Goal: Information Seeking & Learning: Understand process/instructions

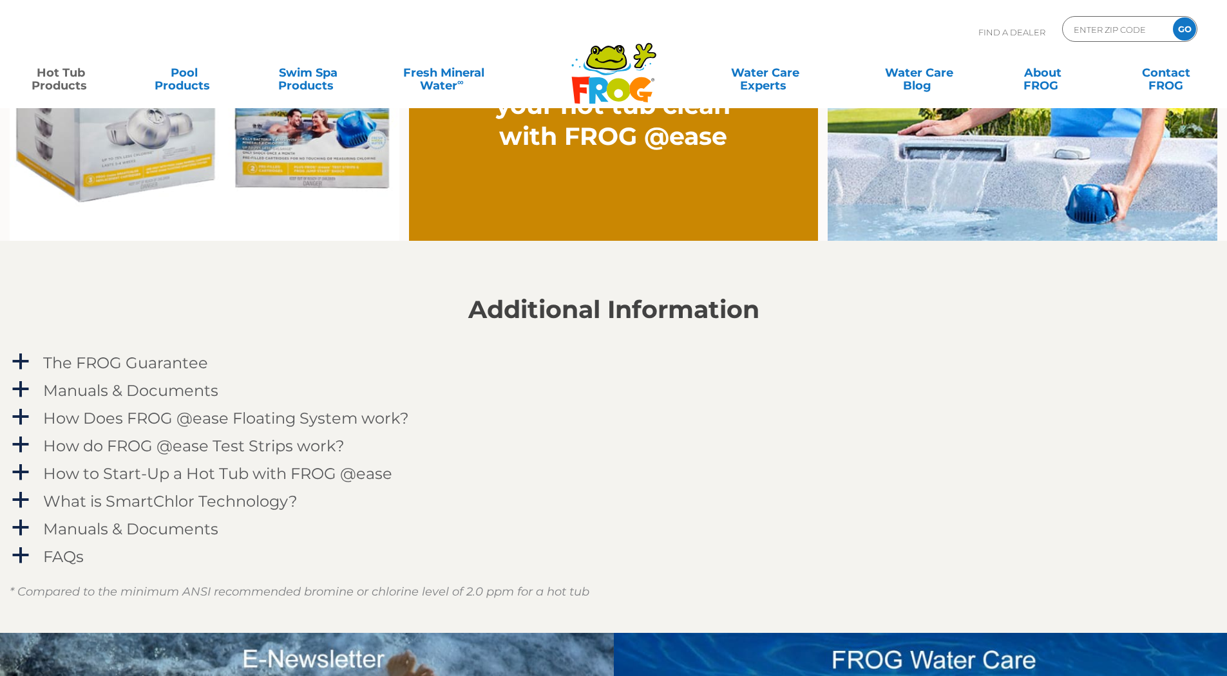
scroll to position [1160, 0]
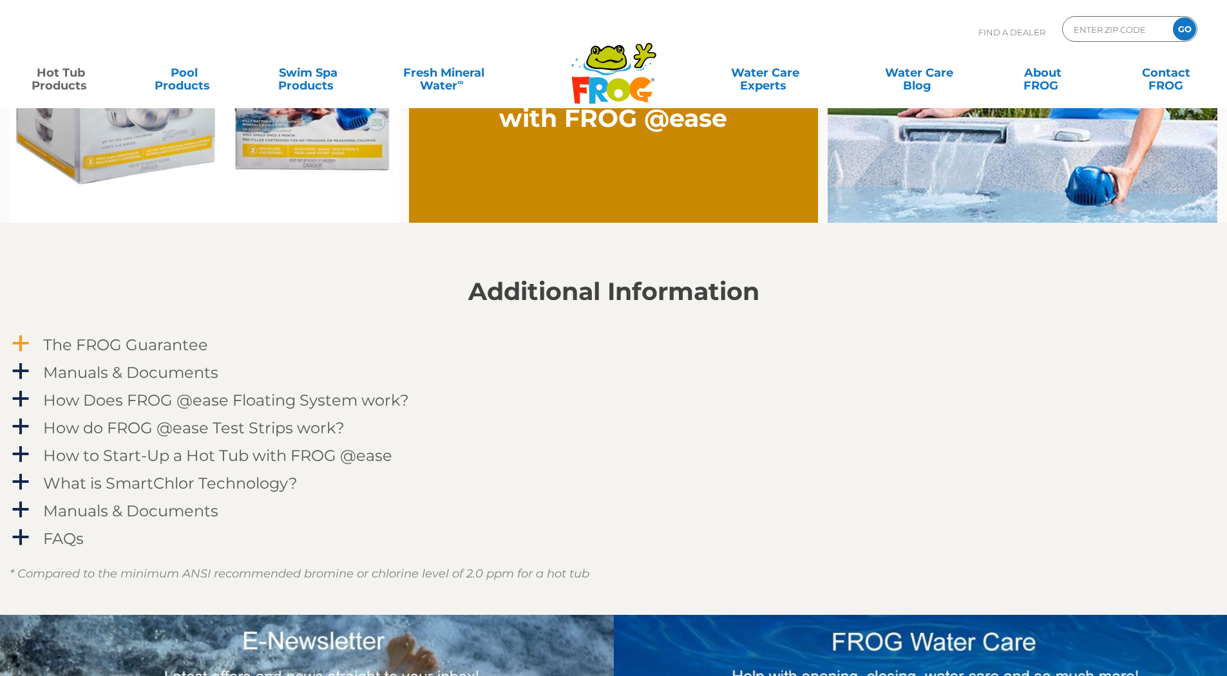
click at [29, 348] on link "a The FROG Guarantee" at bounding box center [614, 345] width 1208 height 24
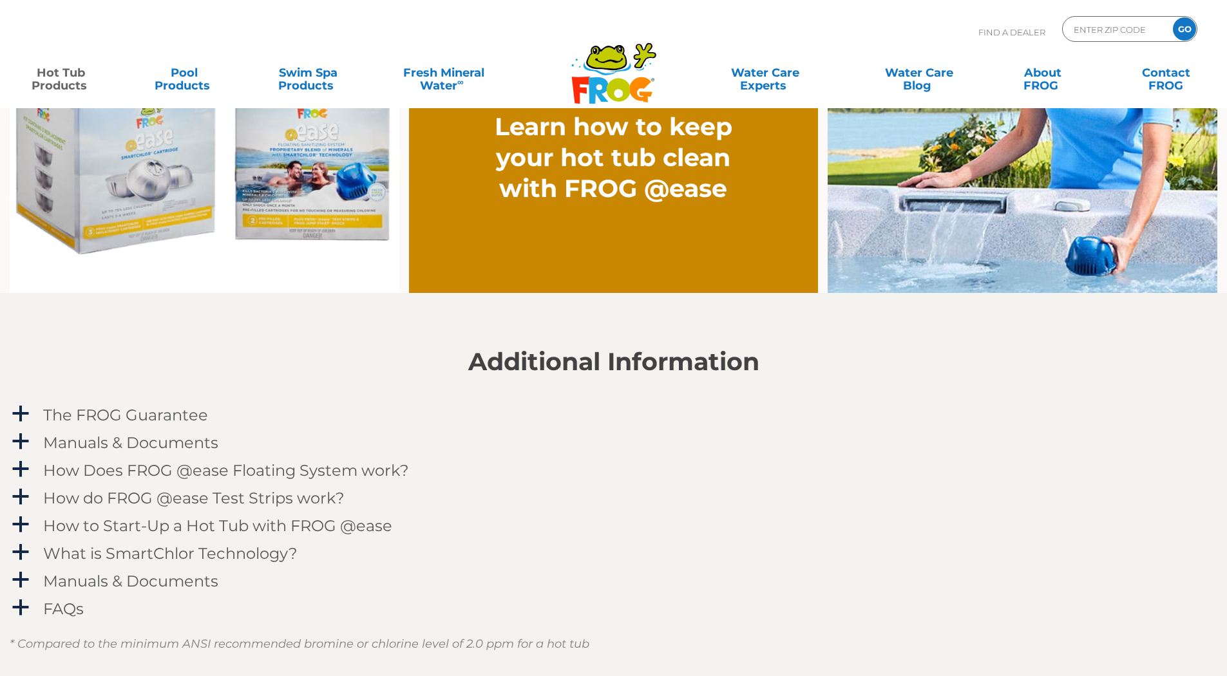
scroll to position [1160, 0]
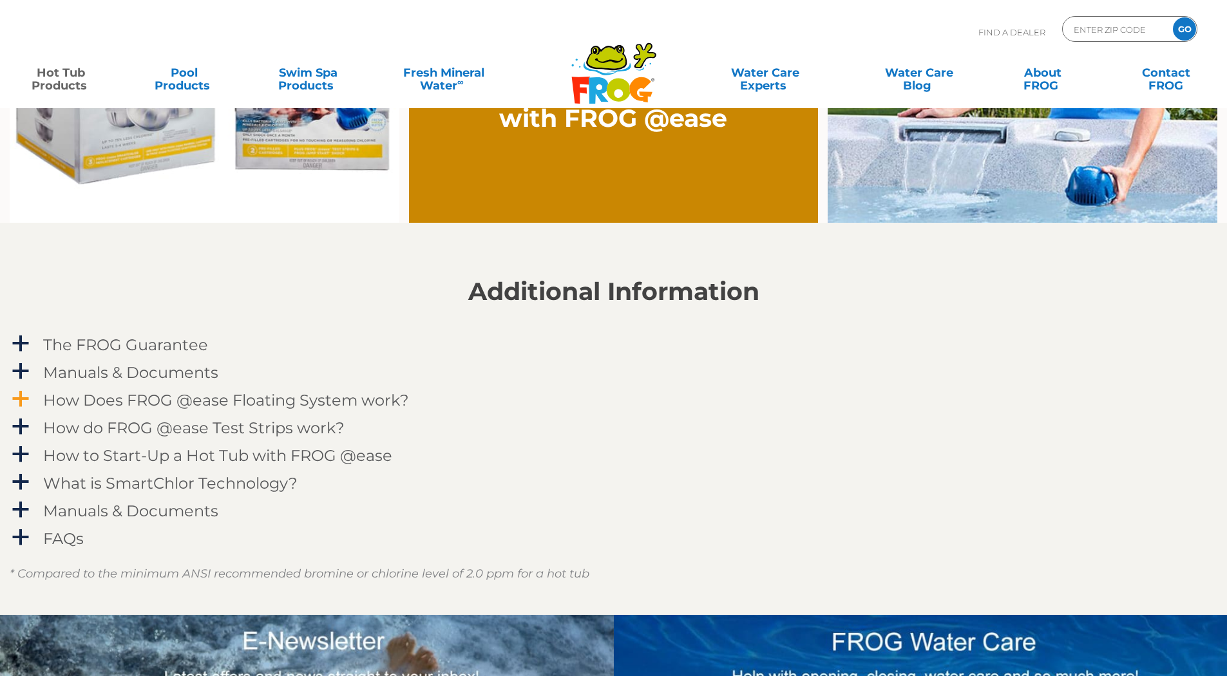
click at [15, 395] on span "a" at bounding box center [20, 399] width 19 height 19
click at [45, 459] on h4 "How to Start-Up a Hot Tub with FROG @ease" at bounding box center [217, 455] width 349 height 17
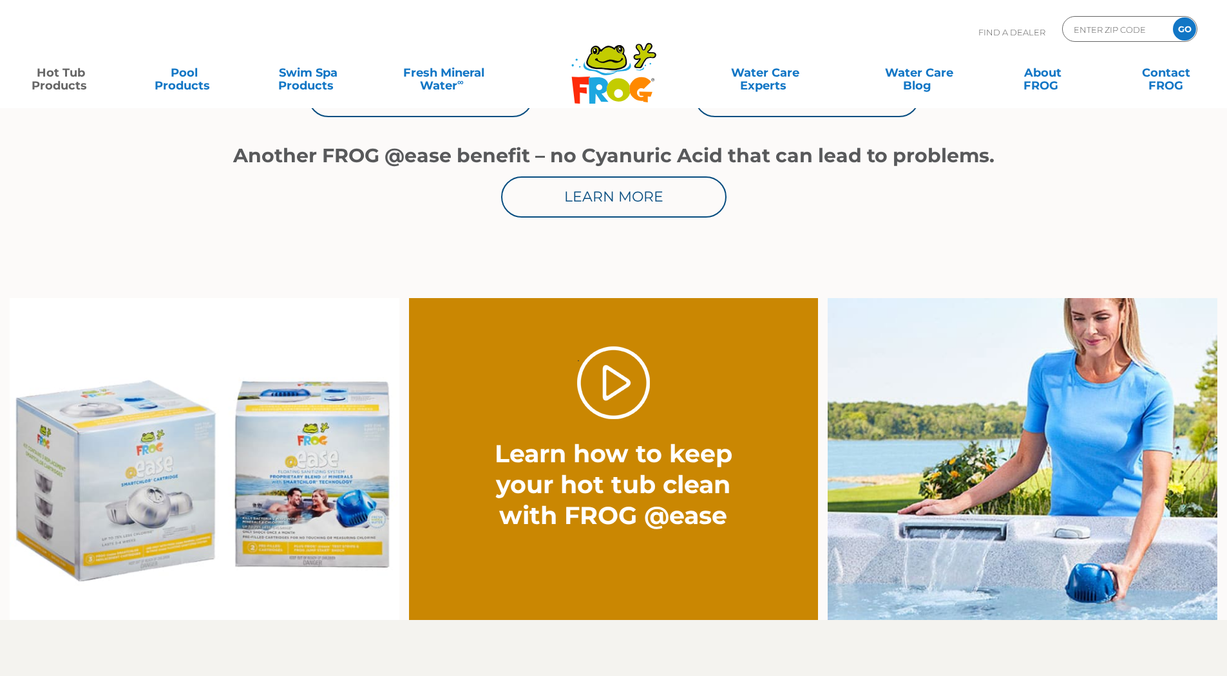
scroll to position [773, 0]
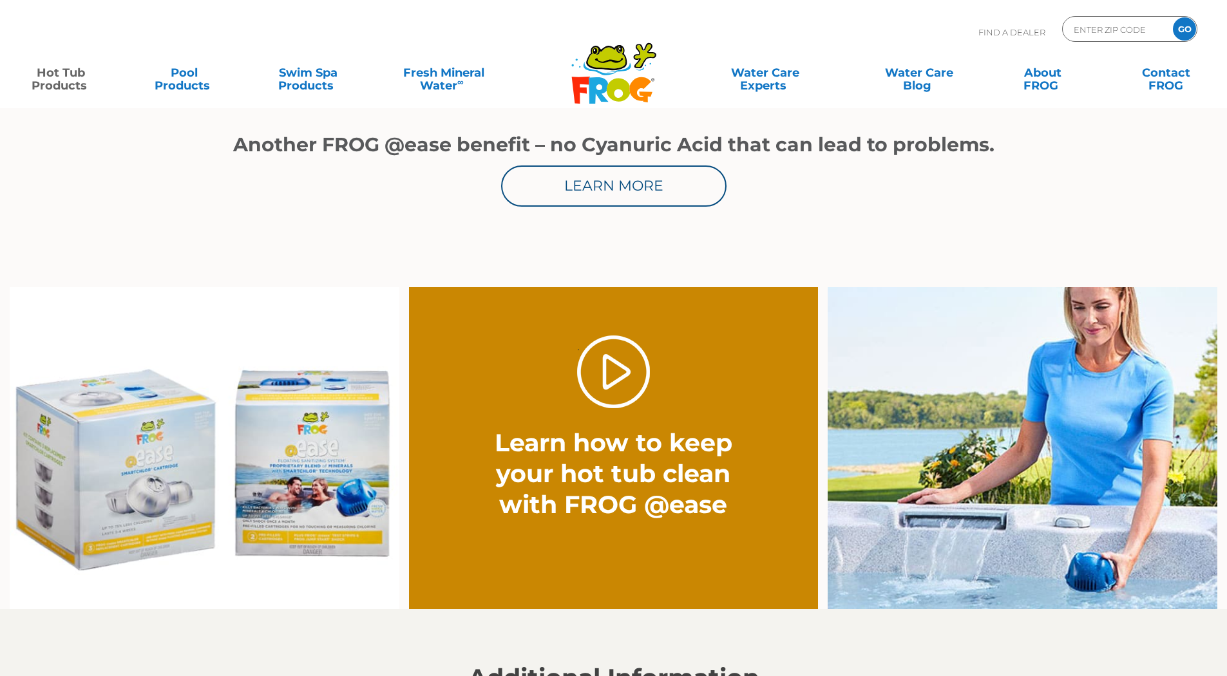
scroll to position [1160, 0]
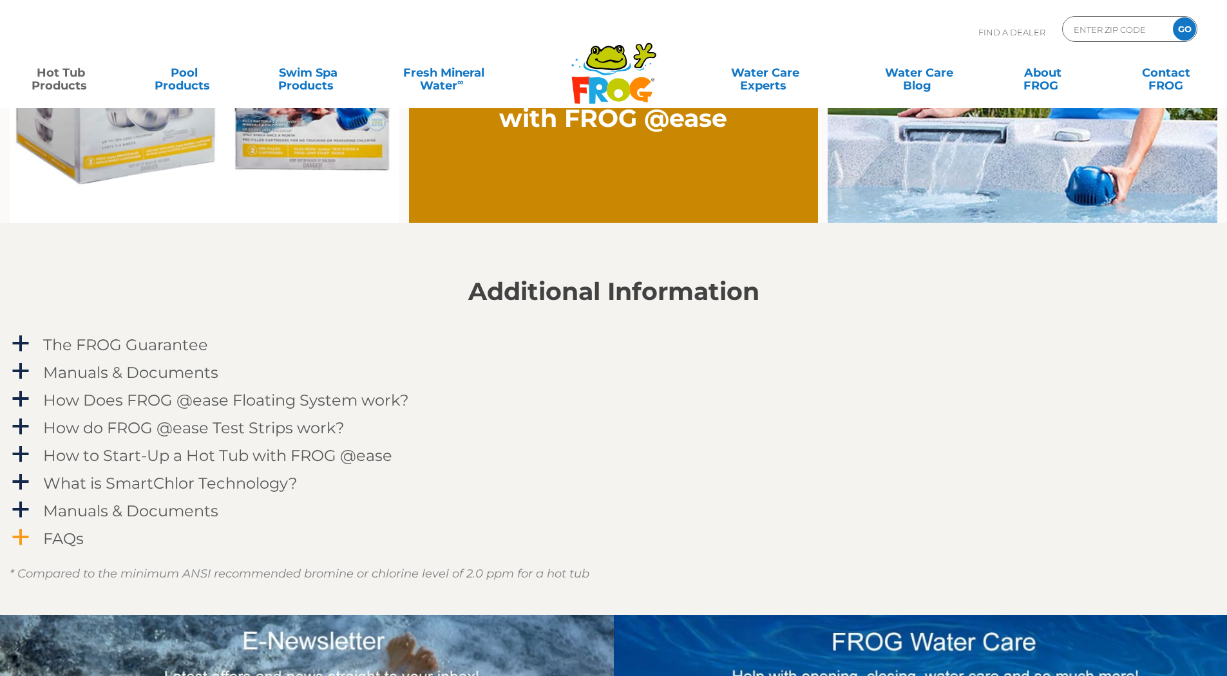
click at [57, 544] on h4 "FAQs" at bounding box center [63, 538] width 41 height 17
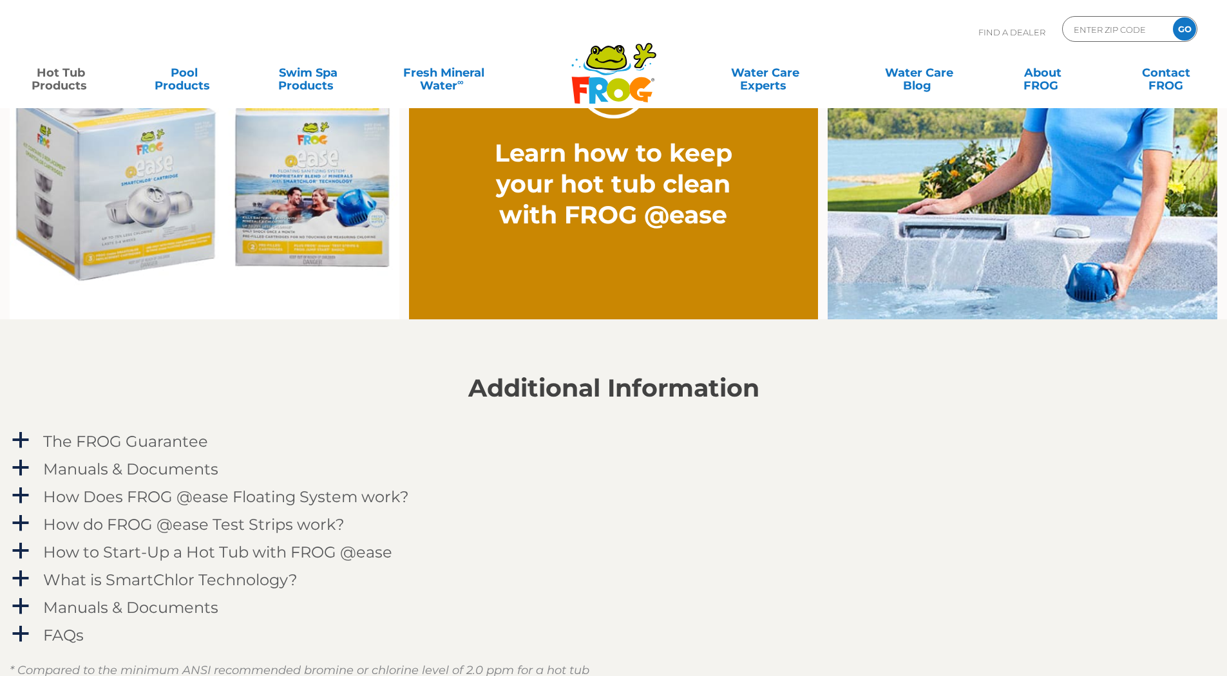
scroll to position [1224, 0]
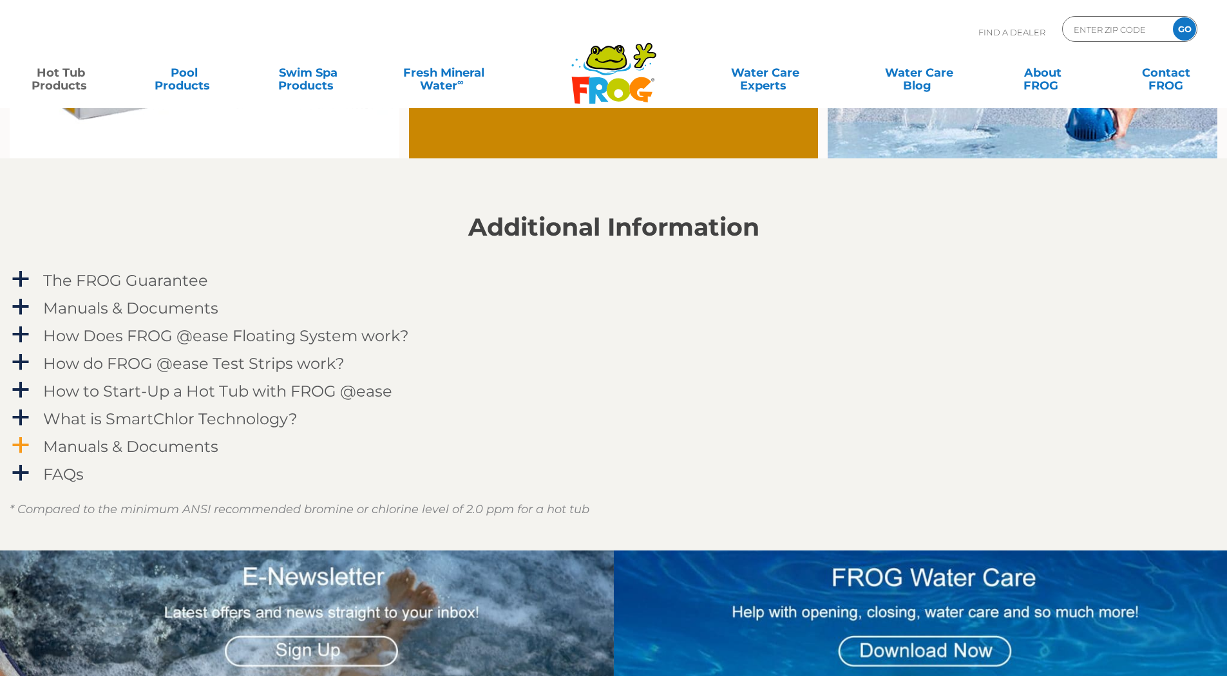
click at [110, 448] on h4 "Manuals & Documents" at bounding box center [130, 446] width 175 height 17
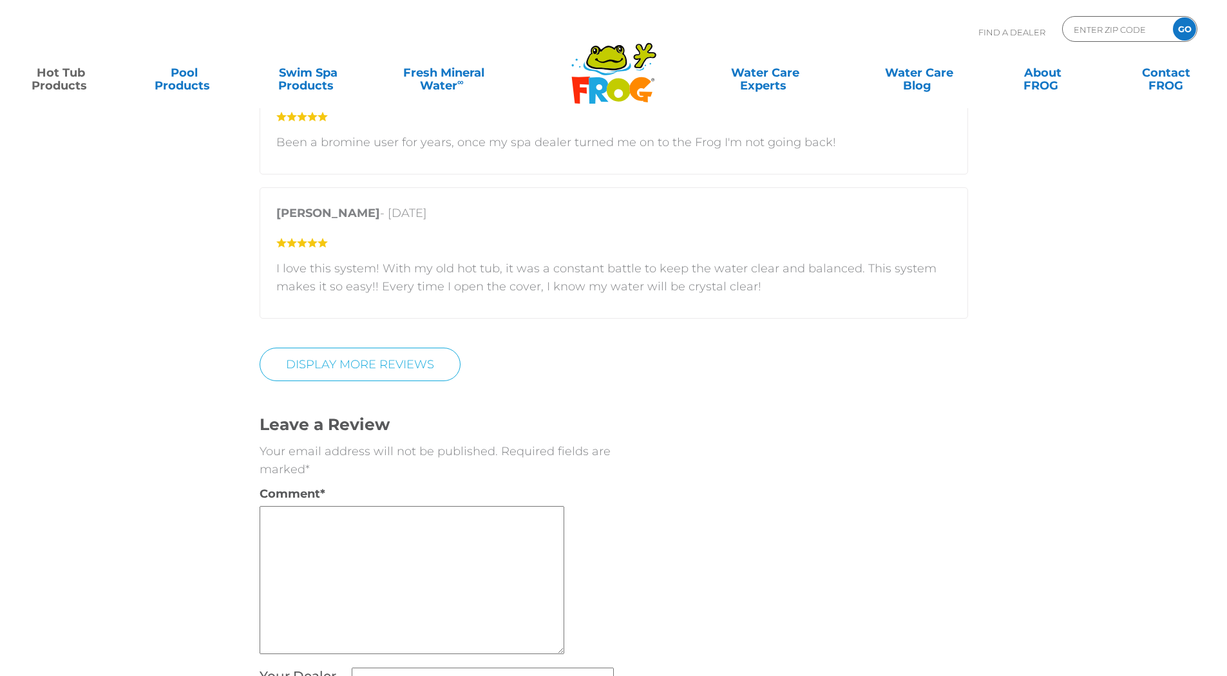
scroll to position [3221, 0]
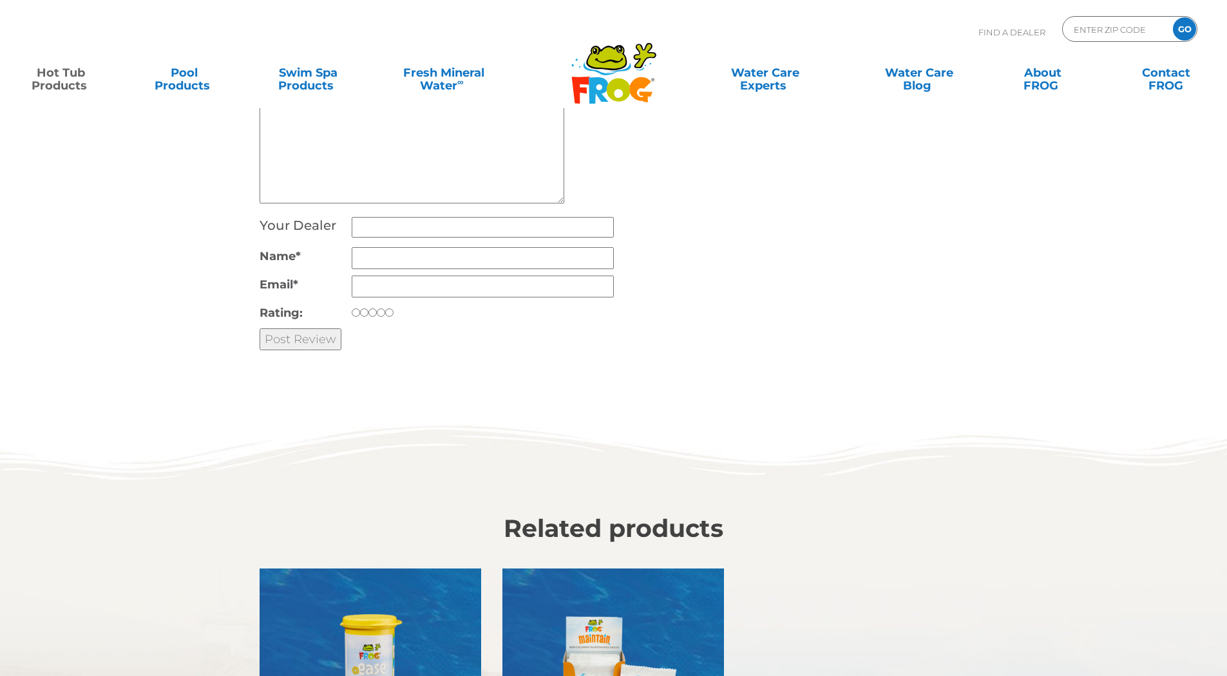
scroll to position [1160, 0]
